Goal: Navigation & Orientation: Find specific page/section

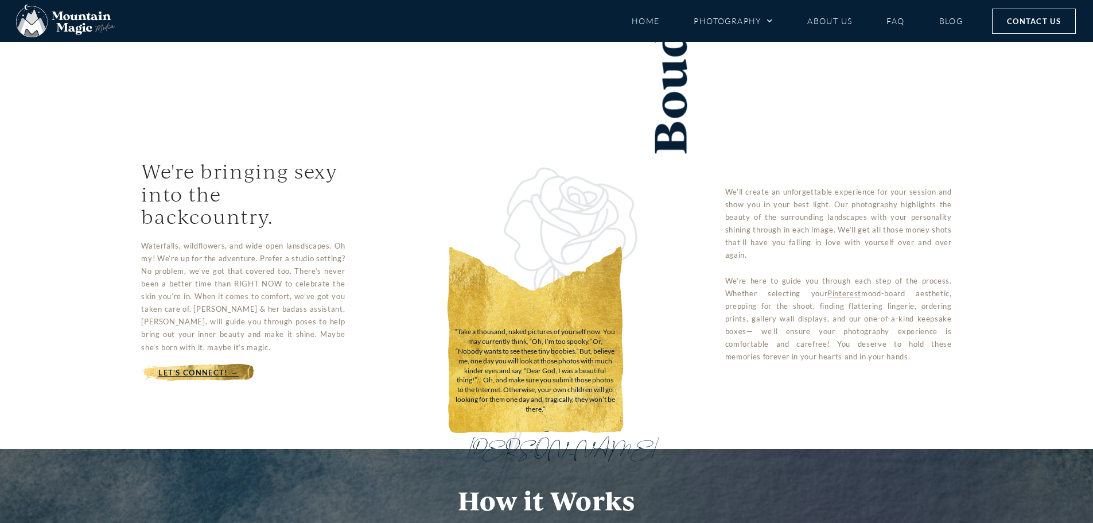
scroll to position [459, 0]
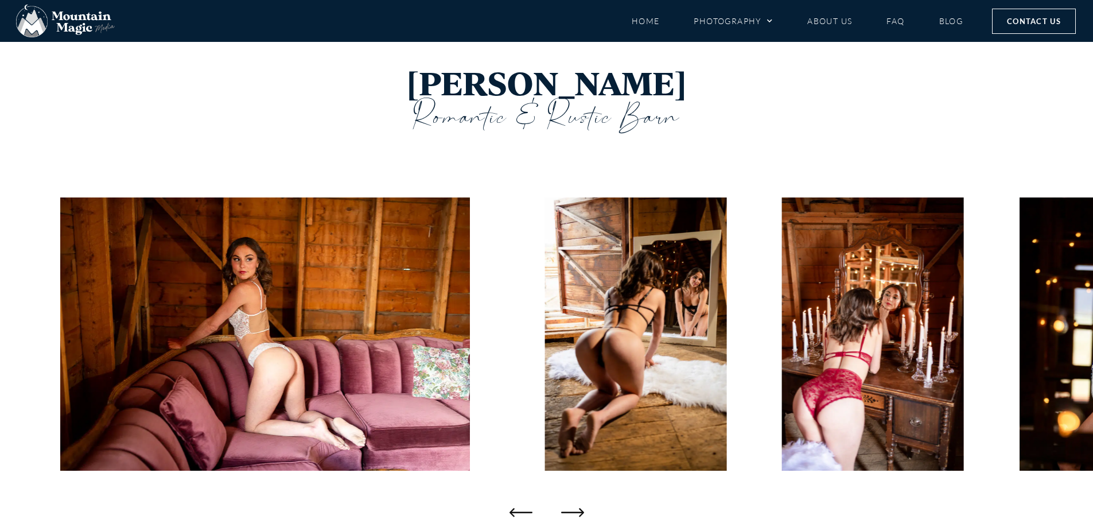
scroll to position [57, 0]
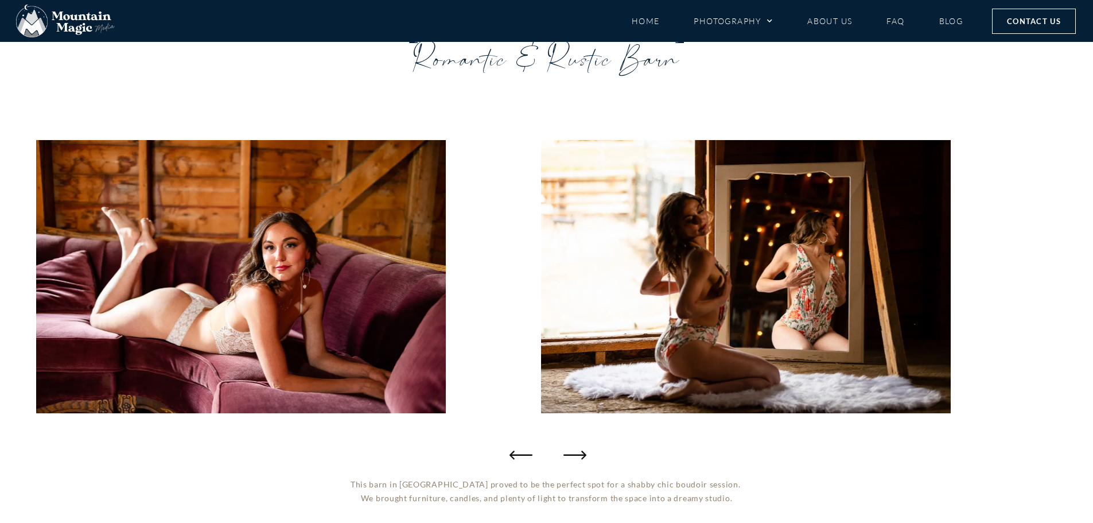
click at [575, 454] on icon "Next slide" at bounding box center [575, 454] width 23 height 23
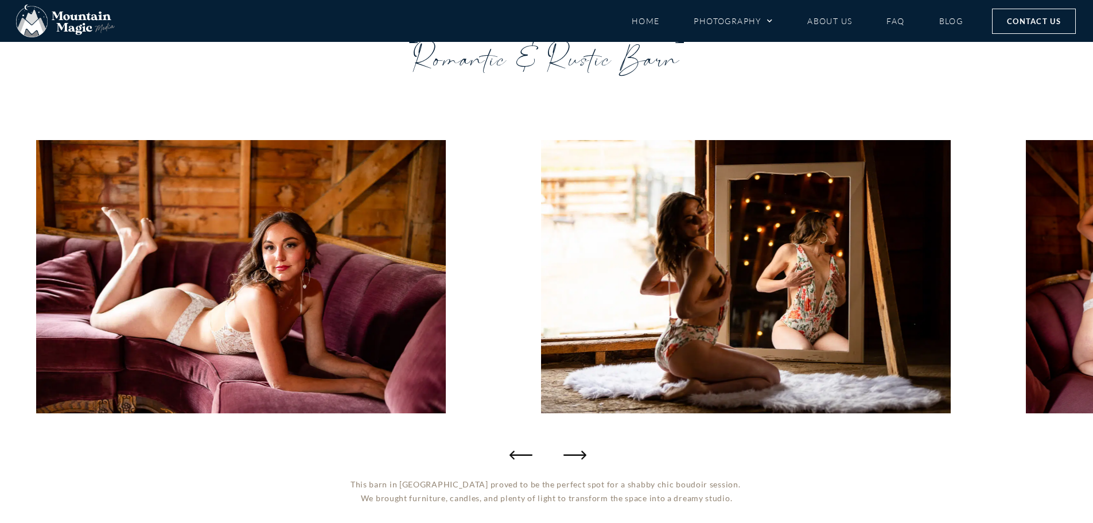
click at [575, 454] on icon "Next slide" at bounding box center [575, 454] width 23 height 23
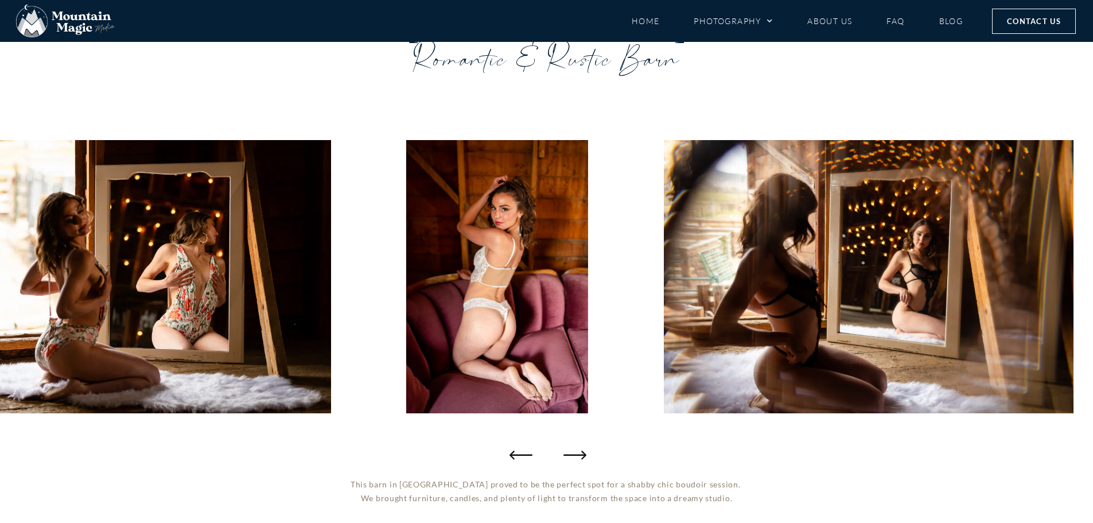
click at [583, 453] on icon "Next slide" at bounding box center [575, 454] width 23 height 23
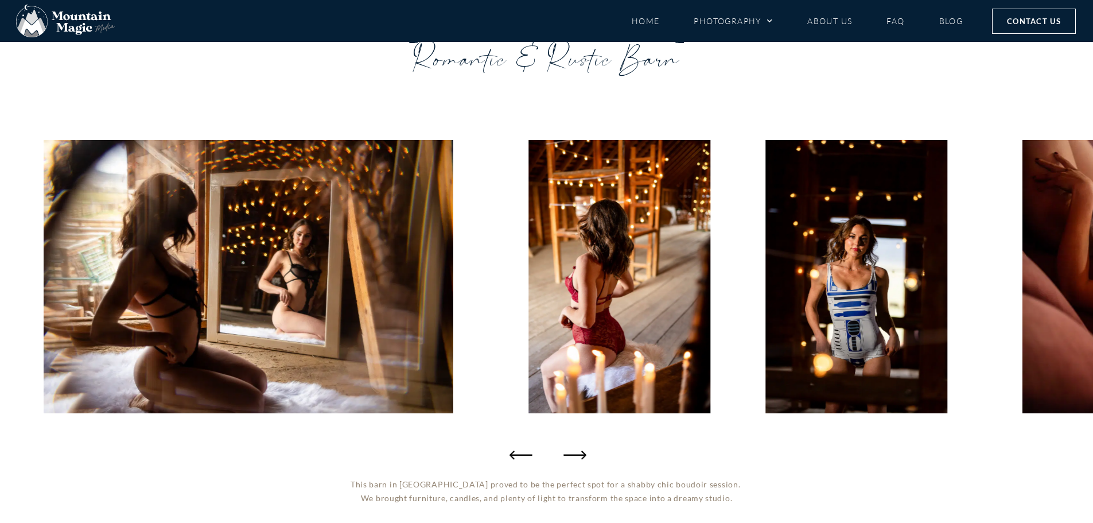
click at [583, 453] on icon "Next slide" at bounding box center [575, 454] width 23 height 23
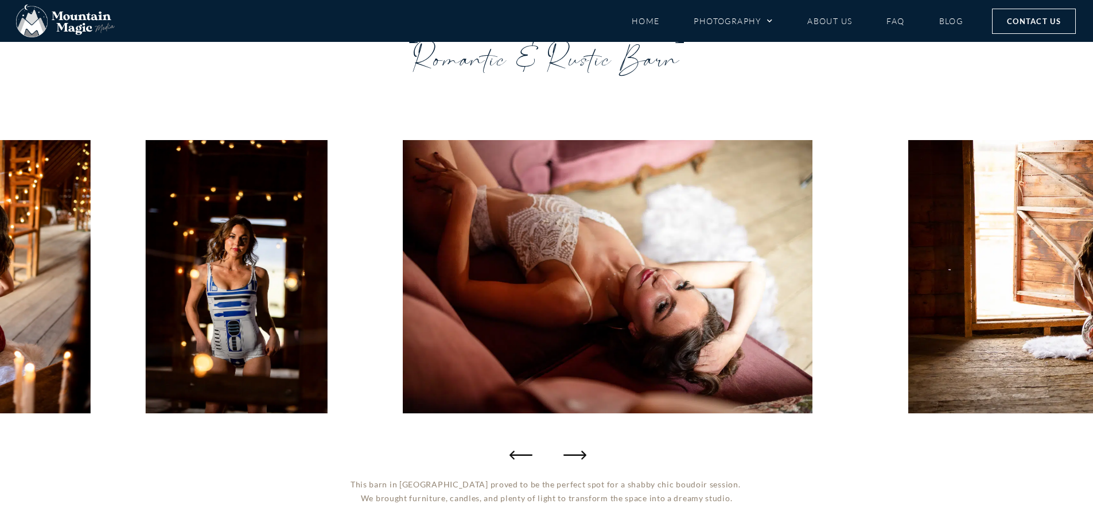
click at [583, 453] on icon "Next slide" at bounding box center [575, 454] width 23 height 23
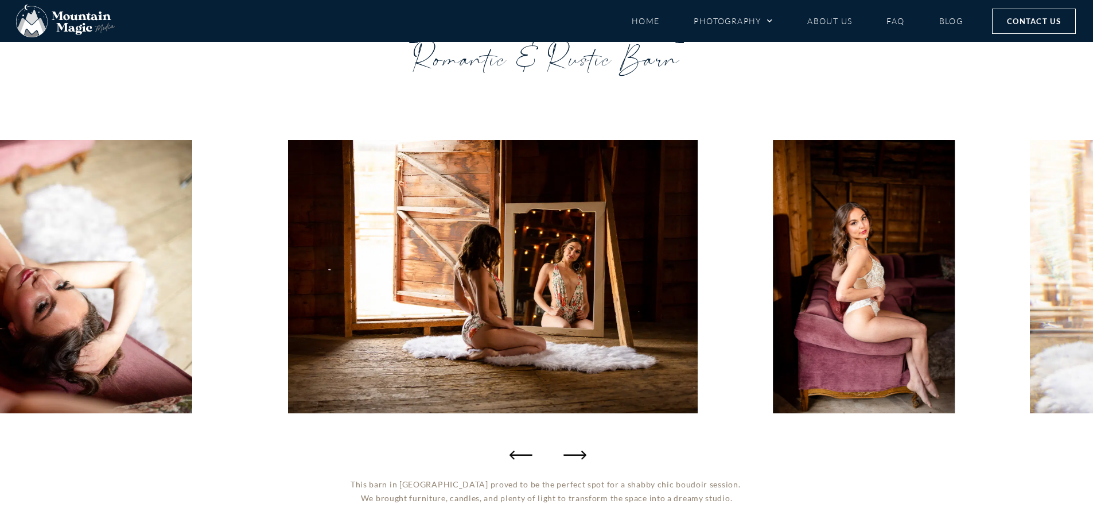
click at [583, 453] on icon "Next slide" at bounding box center [575, 454] width 23 height 23
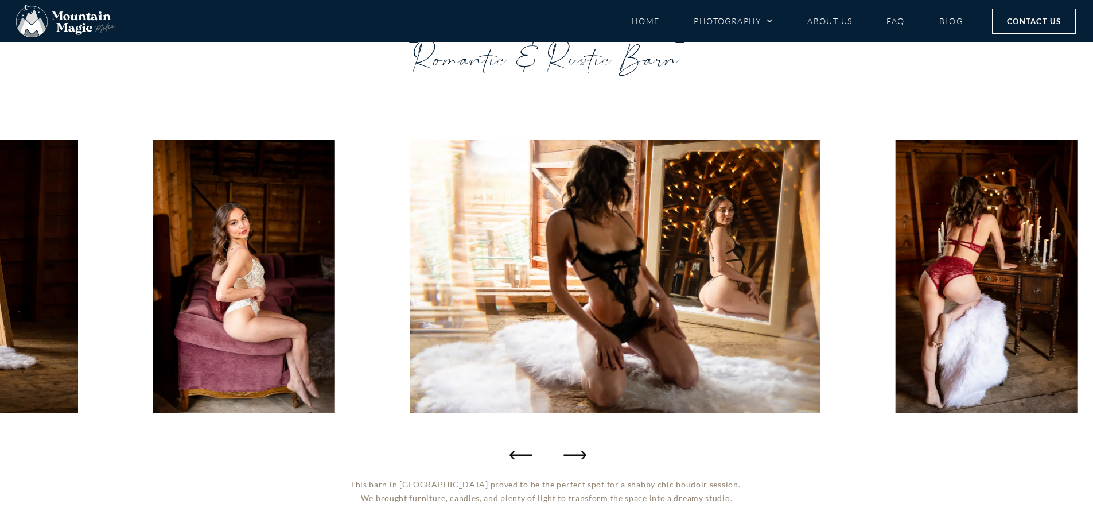
click at [583, 453] on icon "Next slide" at bounding box center [575, 454] width 23 height 23
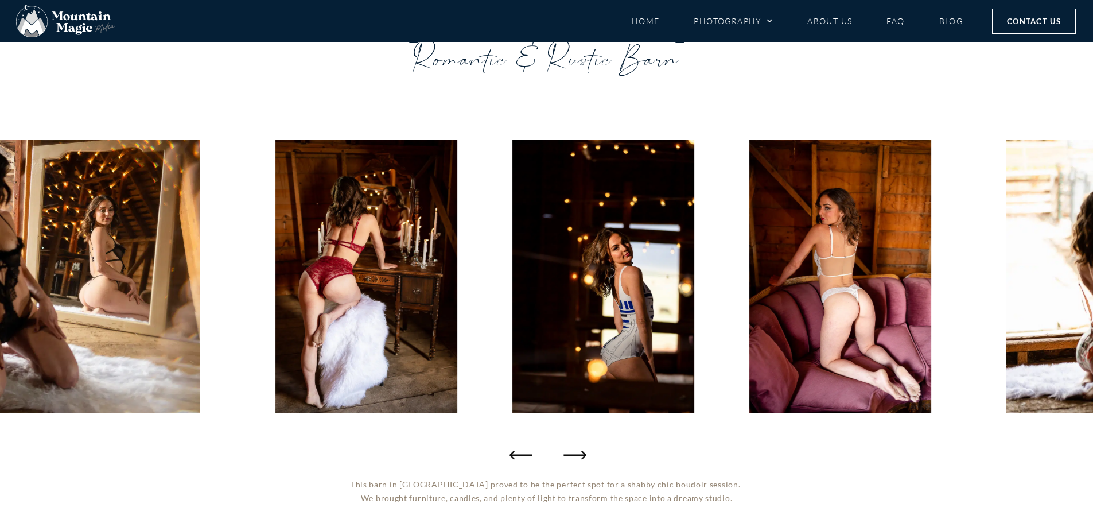
click at [583, 453] on icon "Next slide" at bounding box center [575, 454] width 23 height 23
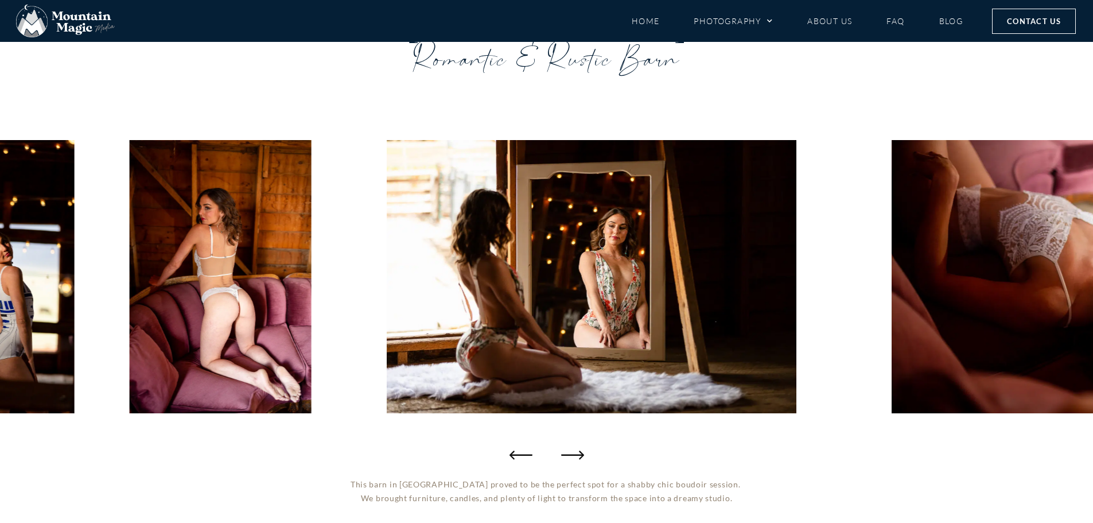
drag, startPoint x: 583, startPoint y: 453, endPoint x: 262, endPoint y: 249, distance: 380.1
click at [574, 457] on icon "Next slide" at bounding box center [575, 454] width 23 height 23
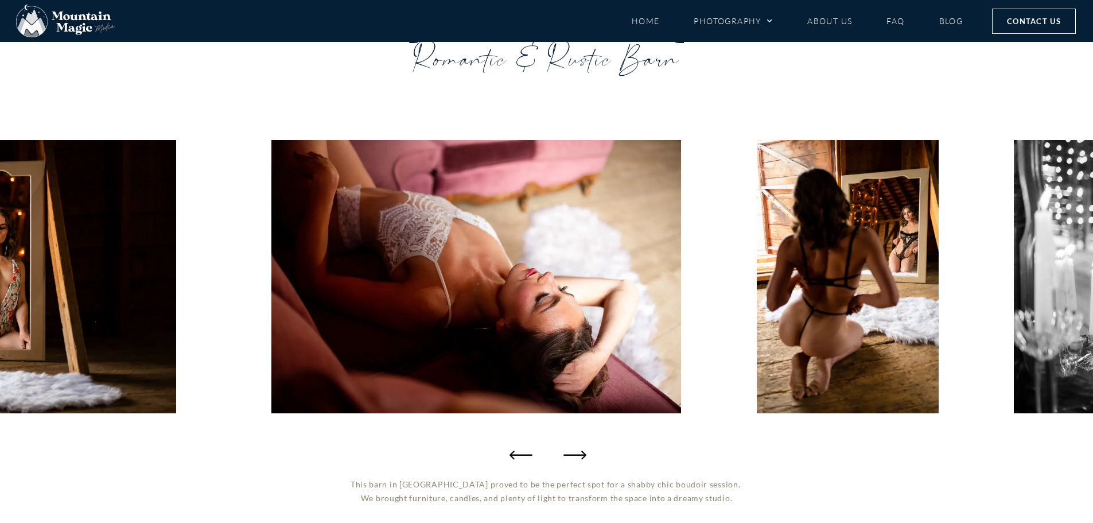
click at [574, 457] on icon "Next slide" at bounding box center [575, 454] width 23 height 23
click at [588, 453] on div at bounding box center [546, 276] width 1093 height 379
click at [575, 455] on icon "Next slide" at bounding box center [575, 455] width 23 height 9
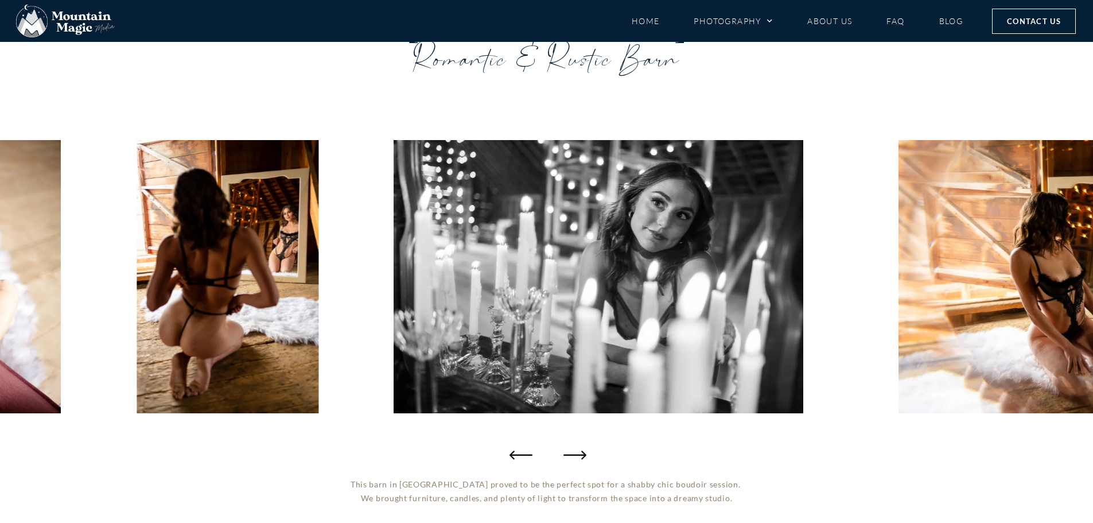
click at [575, 455] on icon "Next slide" at bounding box center [575, 455] width 23 height 9
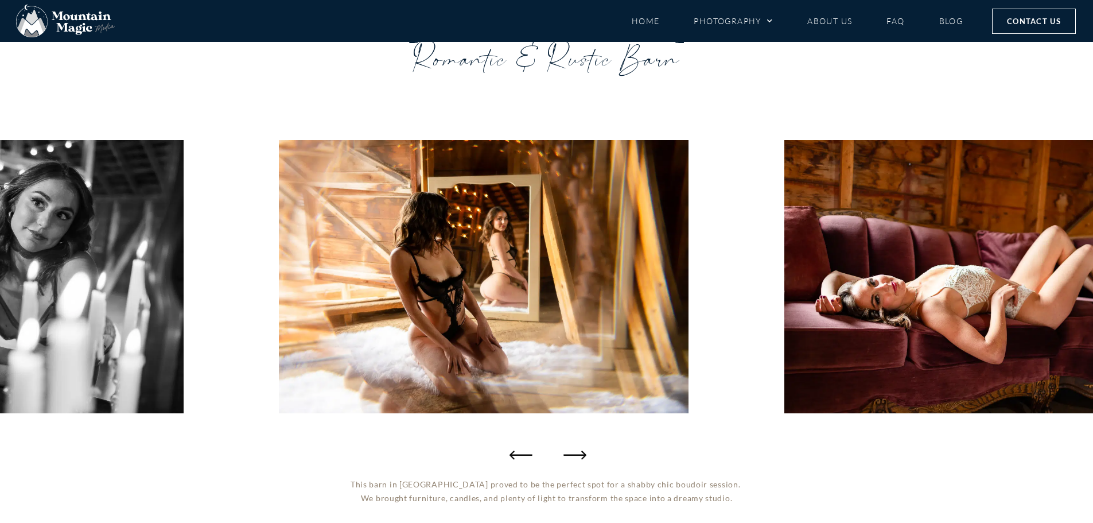
click at [575, 455] on icon "Next slide" at bounding box center [575, 455] width 23 height 9
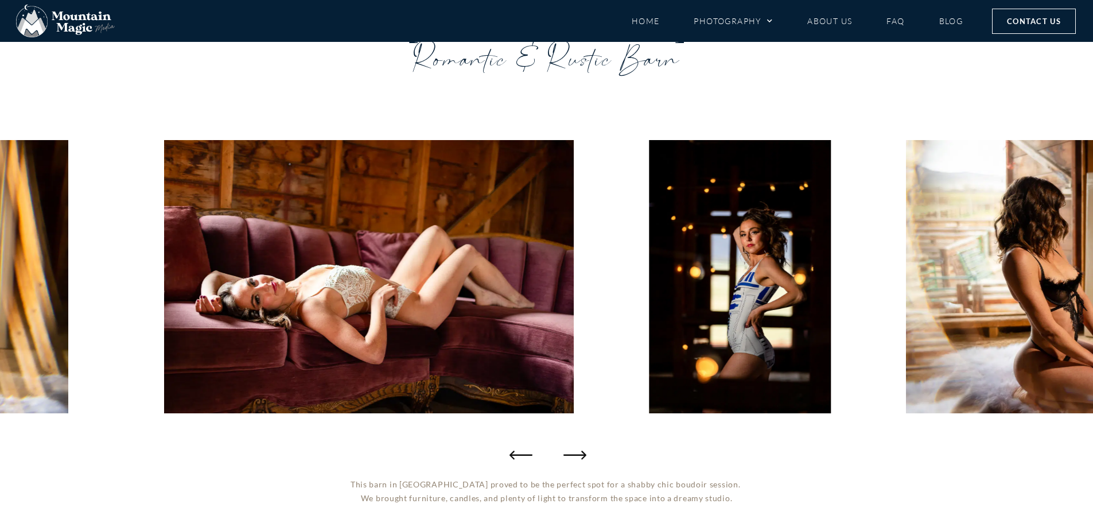
click at [575, 455] on icon "Next slide" at bounding box center [575, 455] width 23 height 9
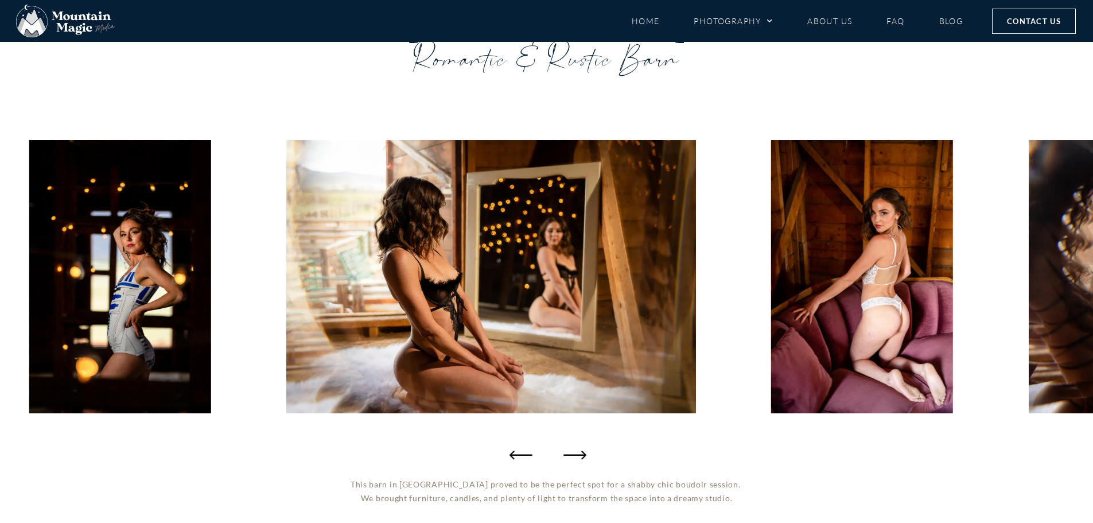
click at [575, 455] on icon "Next slide" at bounding box center [575, 455] width 23 height 9
